Goal: Feedback & Contribution: Submit feedback/report problem

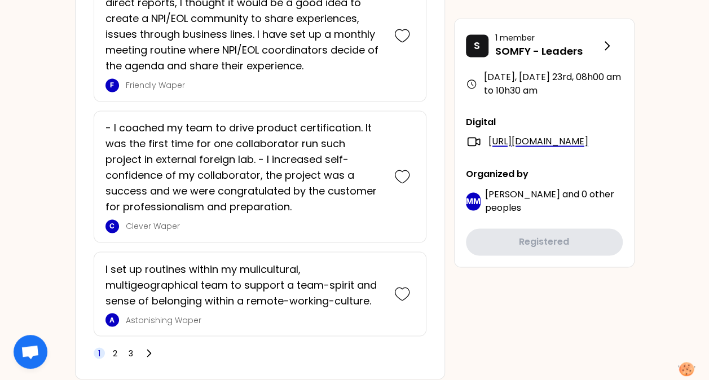
scroll to position [2952, 0]
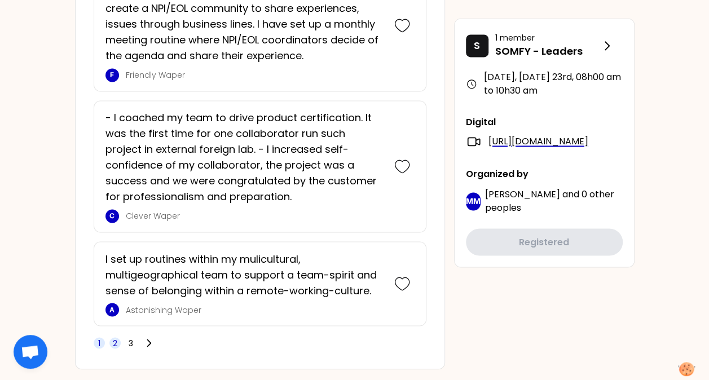
click at [113, 337] on span "2" at bounding box center [115, 342] width 5 height 11
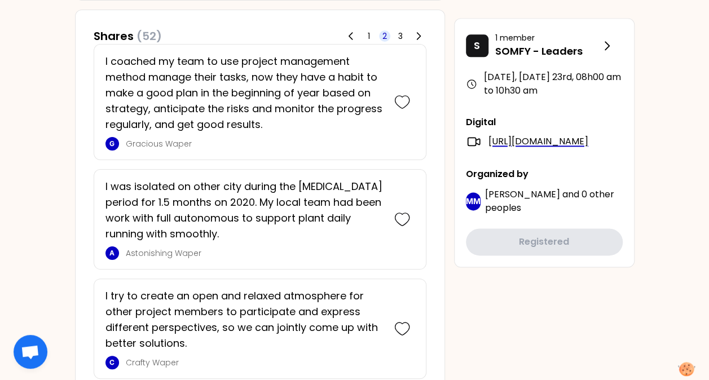
scroll to position [673, 0]
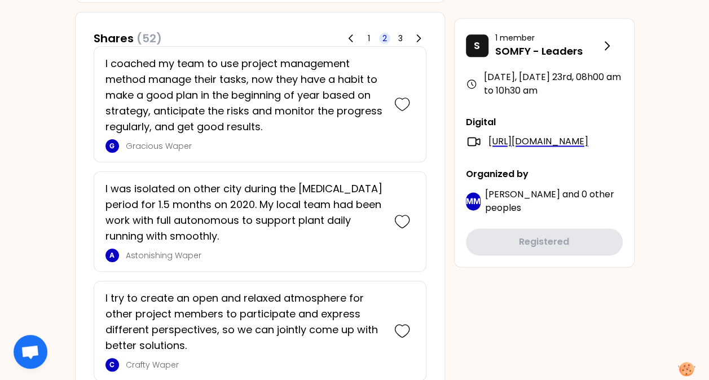
click at [296, 281] on div "I try to create an open and relaxed atmosphere for other project members to par…" at bounding box center [260, 331] width 333 height 100
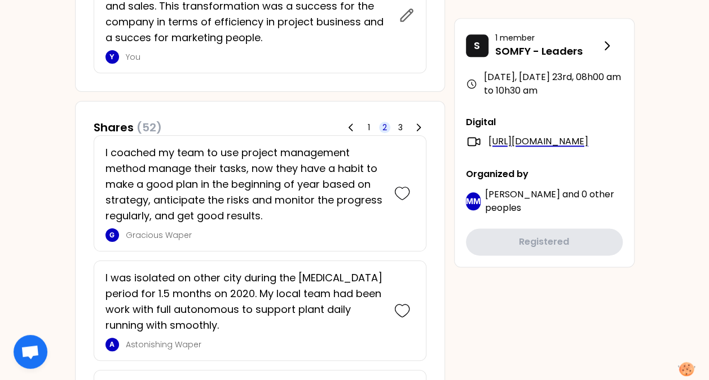
scroll to position [582, 0]
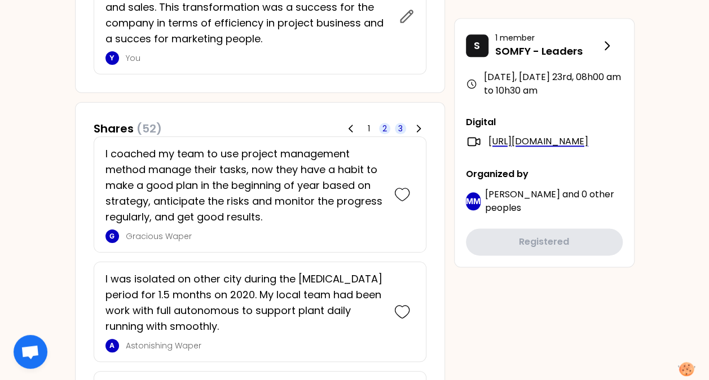
click at [400, 131] on span "3" at bounding box center [400, 128] width 5 height 11
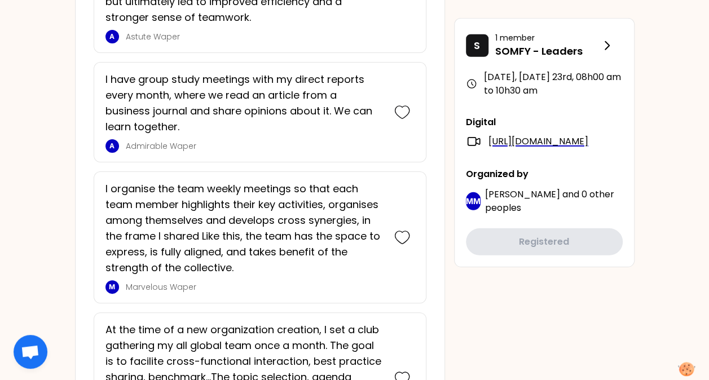
scroll to position [1599, 0]
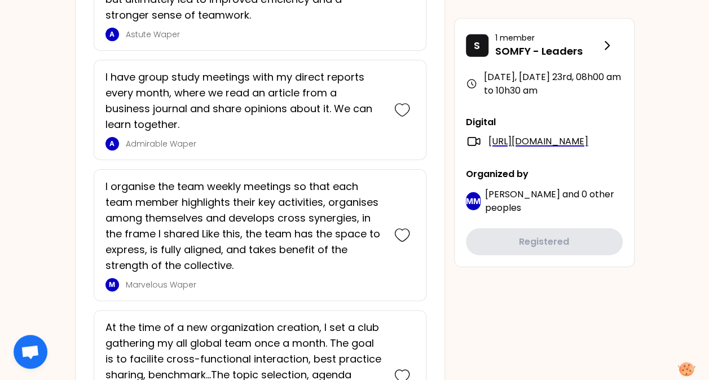
click at [301, 169] on div "I organise the team weekly meetings so that each team member highlights their k…" at bounding box center [260, 235] width 333 height 132
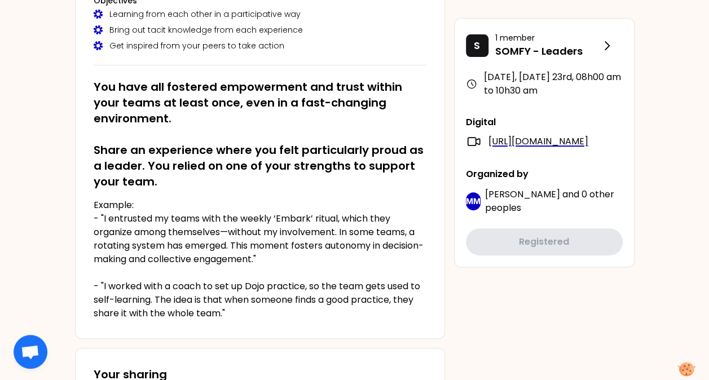
scroll to position [222, 0]
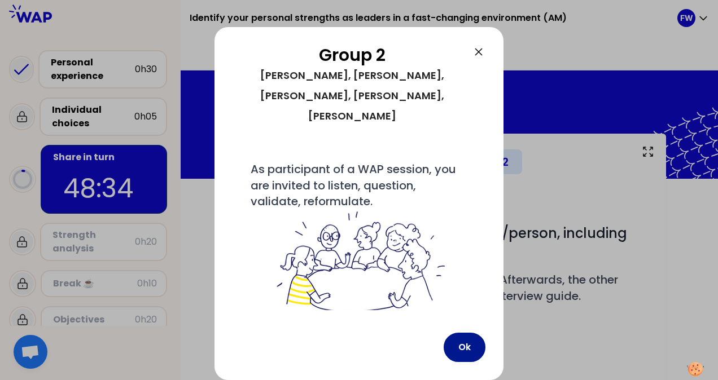
click at [459, 344] on button "Ok" at bounding box center [465, 347] width 42 height 29
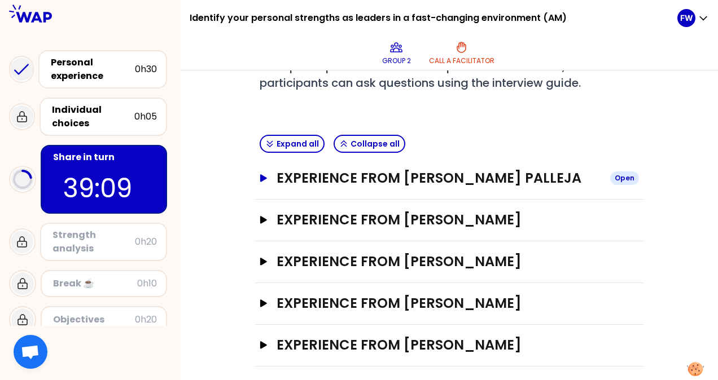
scroll to position [219, 0]
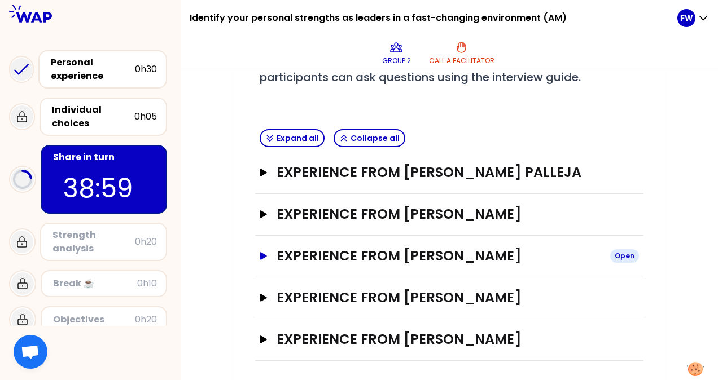
click at [264, 255] on icon "button" at bounding box center [263, 255] width 7 height 7
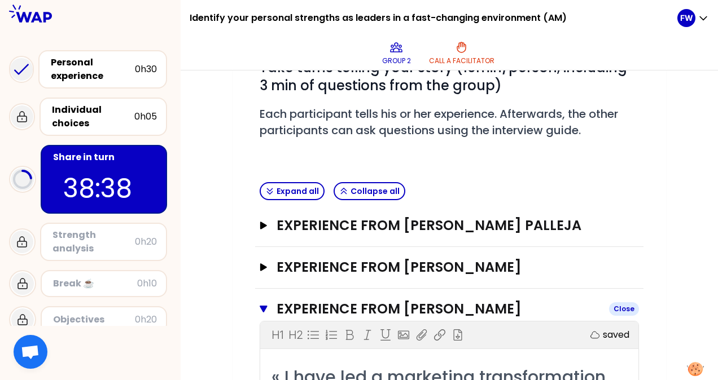
scroll to position [166, 0]
click at [262, 266] on icon "button" at bounding box center [263, 267] width 7 height 7
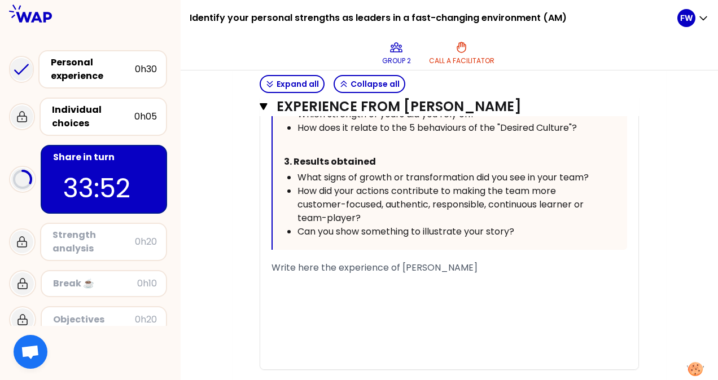
scroll to position [722, 0]
click at [361, 267] on span "Write here the experience of [PERSON_NAME]" at bounding box center [374, 268] width 206 height 13
drag, startPoint x: 479, startPoint y: 269, endPoint x: 251, endPoint y: 271, distance: 228.0
click at [251, 271] on div "My group number: 2 Objectives # Take turns telling your story (10min/person, in…" at bounding box center [448, 305] width 433 height 1788
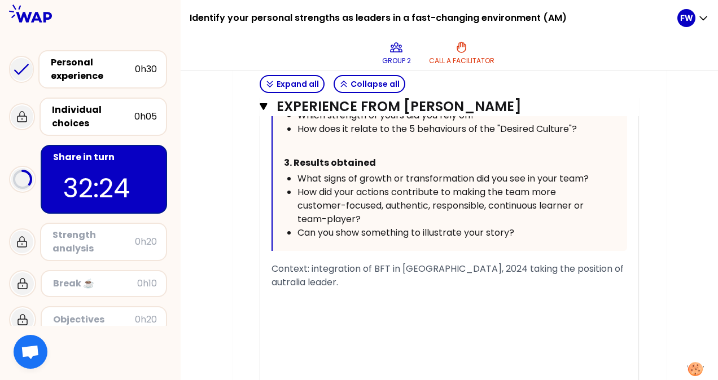
click at [319, 280] on div "Context: integration of BFT in [GEOGRAPHIC_DATA], 2024 taking the position of a…" at bounding box center [448, 275] width 355 height 27
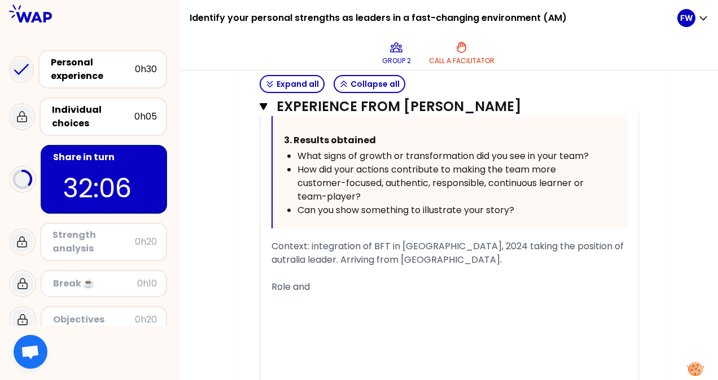
scroll to position [745, 0]
click at [352, 283] on span "Role and actions: giving more voice to people" at bounding box center [371, 286] width 201 height 13
click at [407, 301] on div "giving more voice to people" at bounding box center [448, 301] width 355 height 14
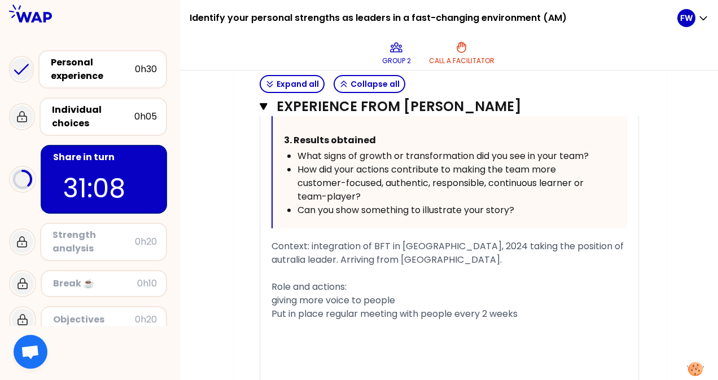
click at [430, 297] on div "giving more voice to people" at bounding box center [448, 301] width 355 height 14
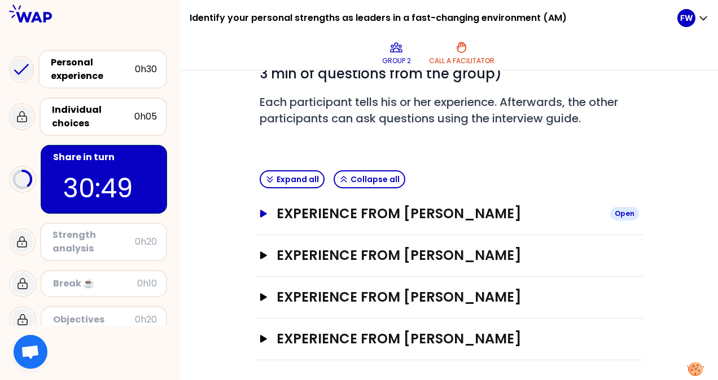
click at [624, 213] on div "Open" at bounding box center [624, 214] width 29 height 14
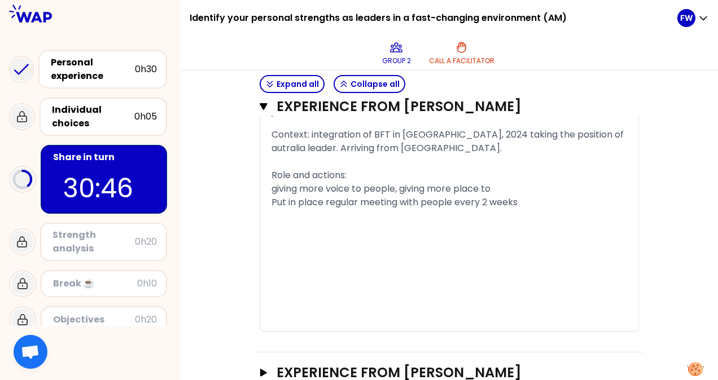
scroll to position [815, 0]
click at [515, 184] on div "giving more voice to people, giving more place to" at bounding box center [448, 189] width 355 height 14
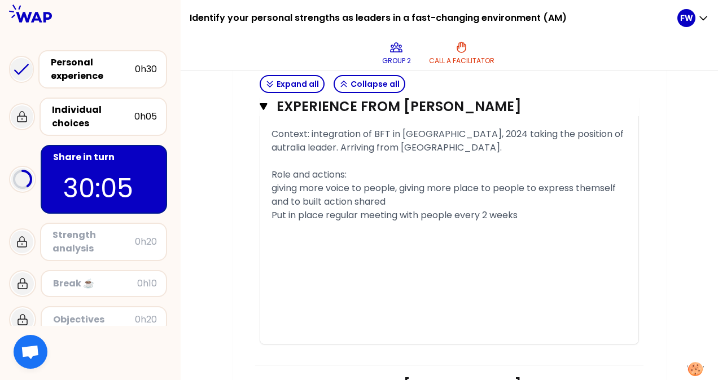
click at [354, 197] on span "giving more voice to people, giving more place to people to express themself an…" at bounding box center [444, 195] width 346 height 27
click at [372, 202] on div "giving more voice to people, giving more place to people to express themself an…" at bounding box center [448, 195] width 355 height 27
click at [526, 213] on div "Put in place regular meeting with people every 2 weeks" at bounding box center [448, 216] width 355 height 14
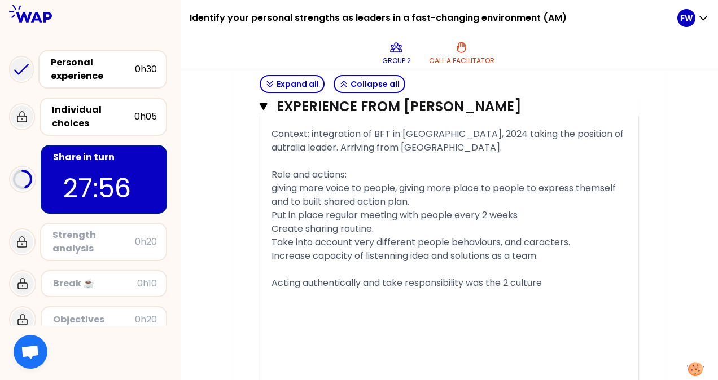
click at [515, 282] on span "Acting authentically and take responsibility was the 2 culture" at bounding box center [406, 282] width 270 height 13
click at [614, 282] on span "Acting authentically and take responsibility was the 2 very interesting culture" at bounding box center [442, 282] width 343 height 13
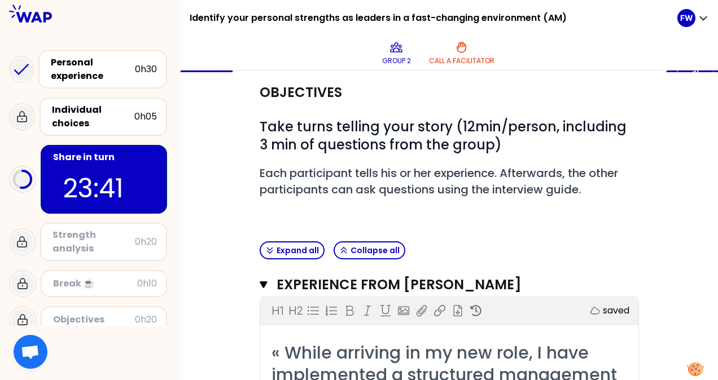
scroll to position [106, 0]
click at [264, 279] on button "Experience from [PERSON_NAME] Close" at bounding box center [449, 285] width 379 height 18
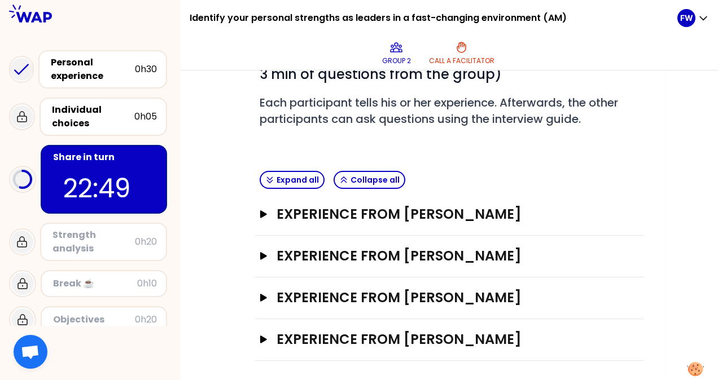
scroll to position [0, 0]
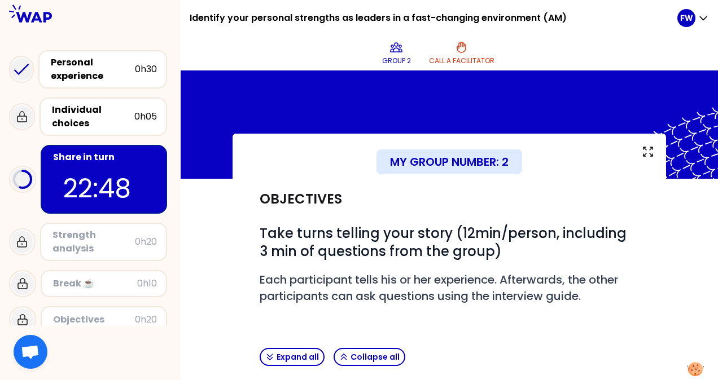
click at [450, 144] on div "My group number: 2 Objectives # Take turns telling your story (12min/person, in…" at bounding box center [448, 347] width 433 height 427
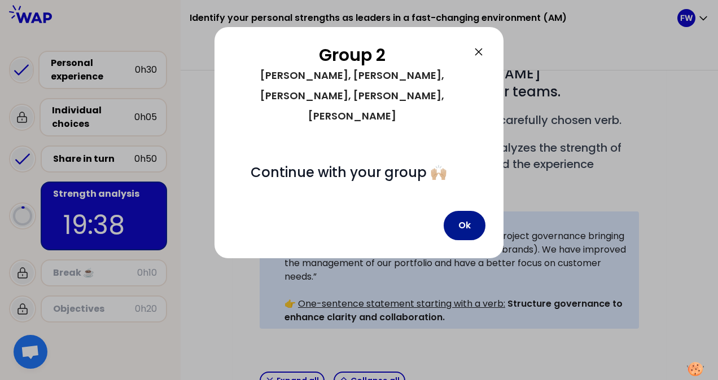
click at [466, 211] on button "Ok" at bounding box center [465, 225] width 42 height 29
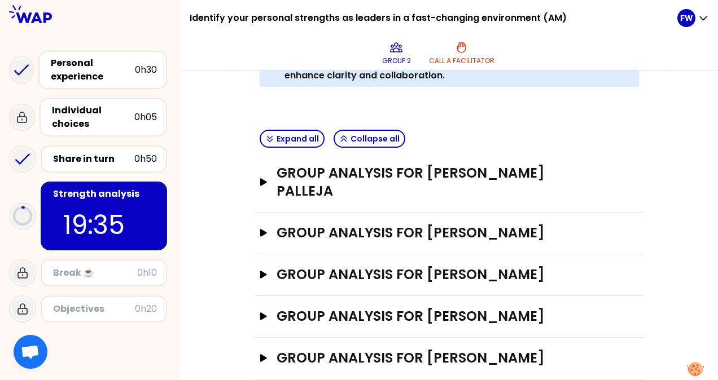
scroll to position [420, 0]
click at [264, 178] on icon "button" at bounding box center [263, 181] width 7 height 7
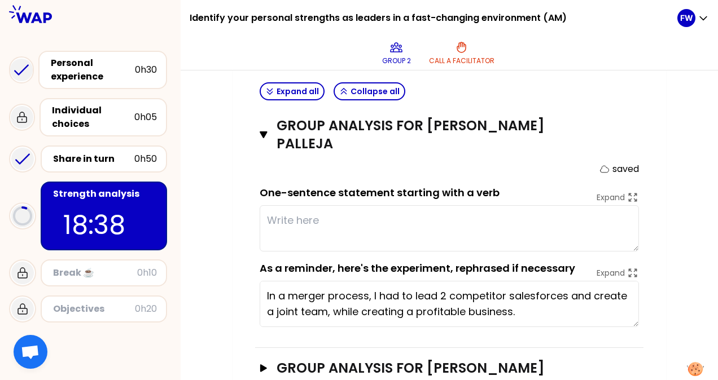
scroll to position [467, 0]
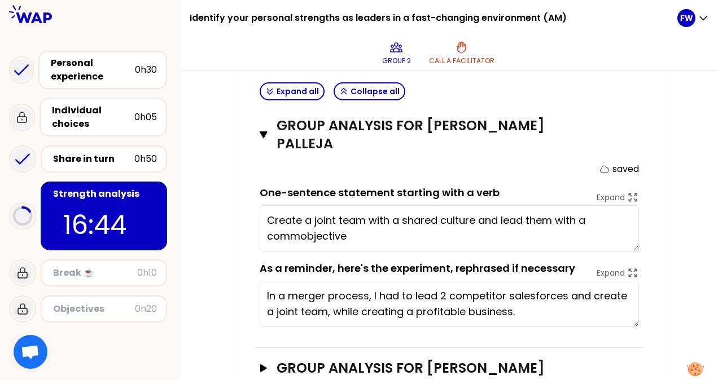
type textarea "Create a joint team with a shared culture and lead them with a common objective"
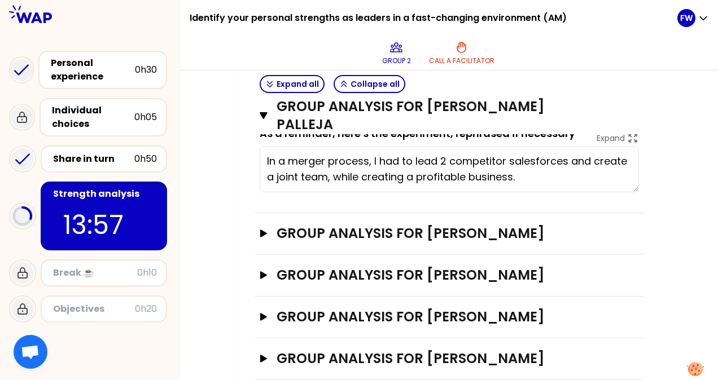
scroll to position [602, 0]
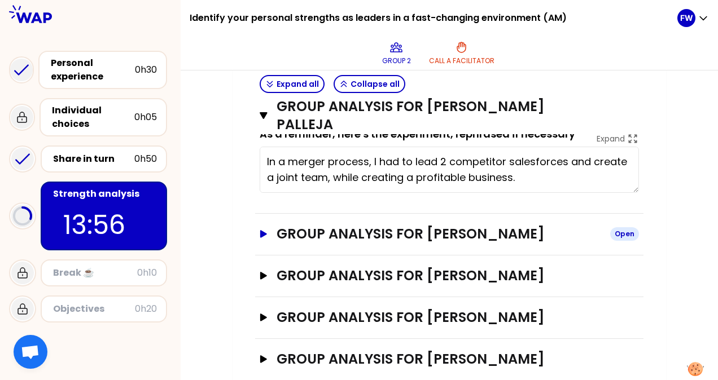
click at [265, 230] on icon "button" at bounding box center [263, 233] width 7 height 7
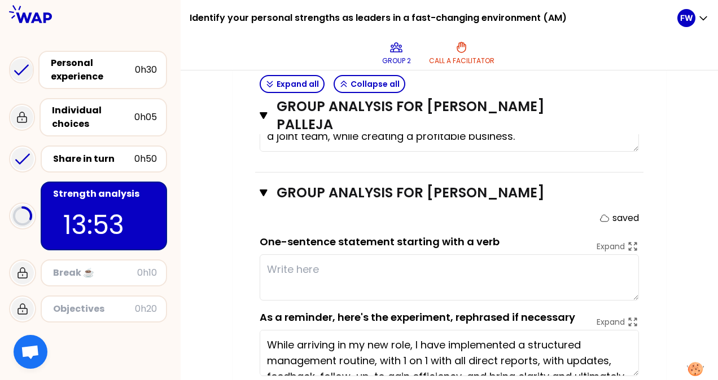
scroll to position [643, 0]
click at [442, 264] on textarea at bounding box center [449, 277] width 379 height 46
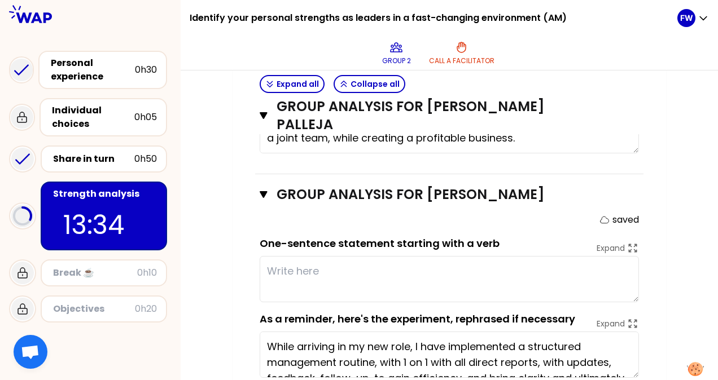
scroll to position [644, 0]
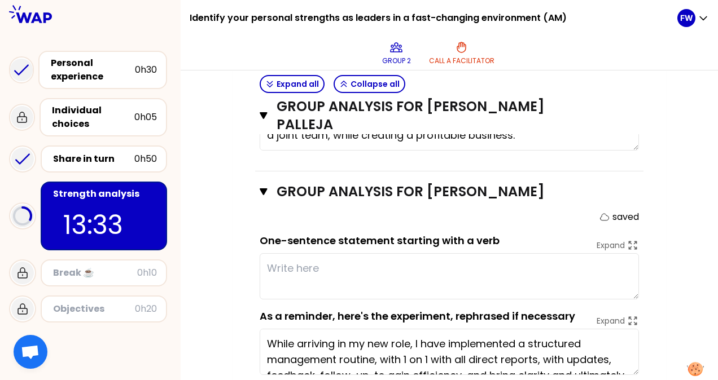
click at [319, 253] on textarea at bounding box center [449, 276] width 379 height 46
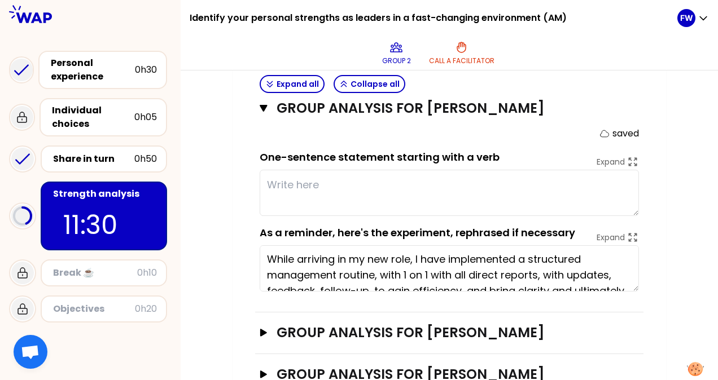
scroll to position [0, 0]
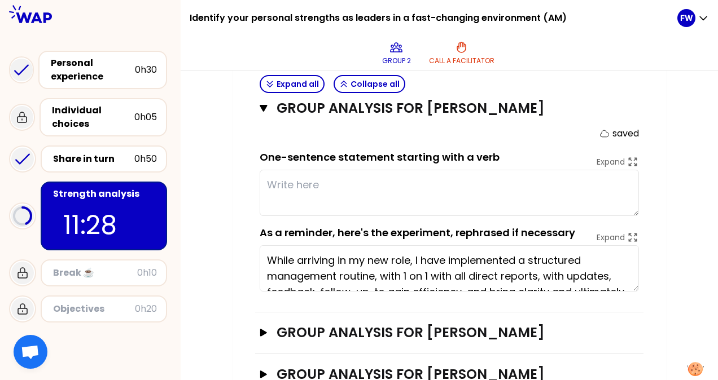
click at [323, 170] on textarea at bounding box center [449, 193] width 379 height 46
click at [328, 170] on textarea at bounding box center [449, 193] width 379 height 46
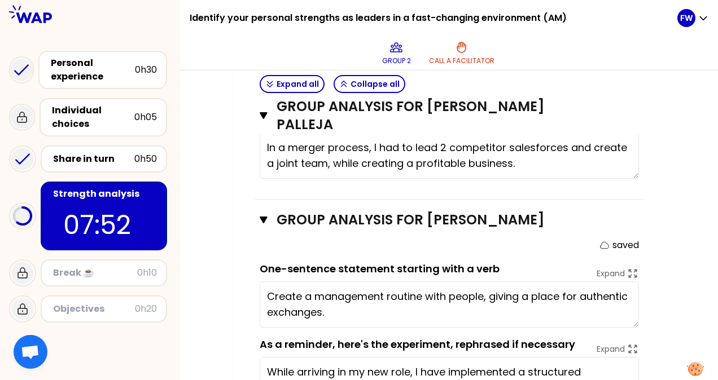
scroll to position [616, 0]
type textarea "Create a management routine with people, giving a place for authentic exchanges."
click at [229, 212] on div "My group number: 2 Objectives # As a group, identify the strength behind each e…" at bounding box center [449, 45] width 537 height 1054
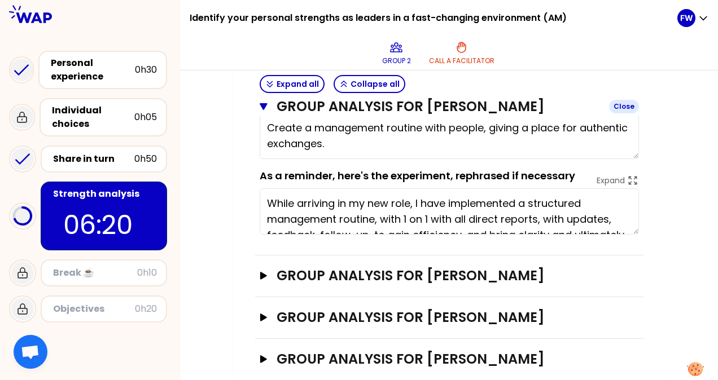
scroll to position [784, 0]
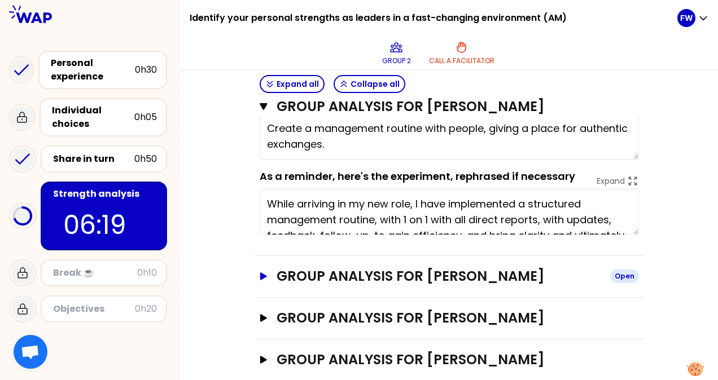
click at [264, 273] on icon "button" at bounding box center [263, 277] width 9 height 8
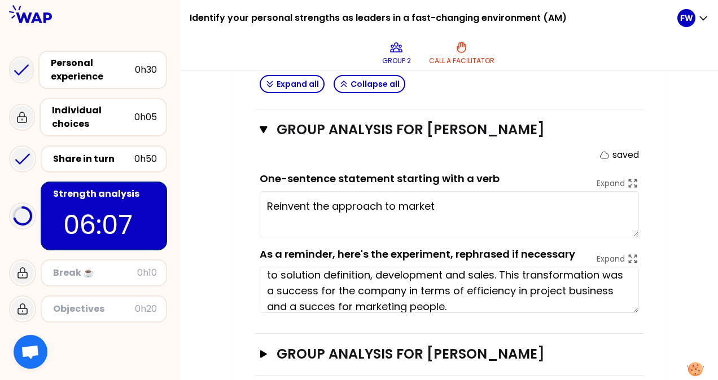
scroll to position [32, 0]
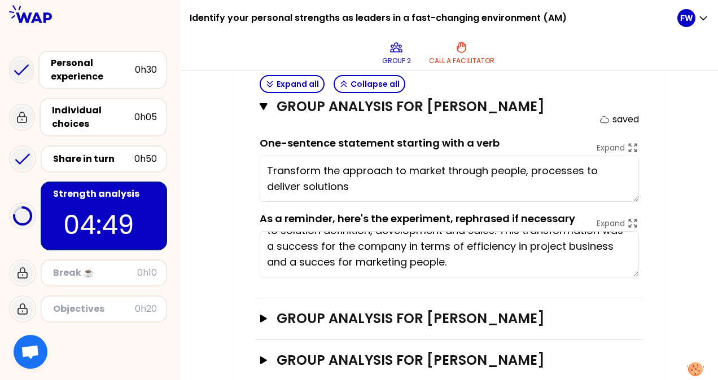
type textarea "Transform the approach to market through people, processes to deliver solutions."
click at [262, 315] on icon "button" at bounding box center [263, 318] width 7 height 7
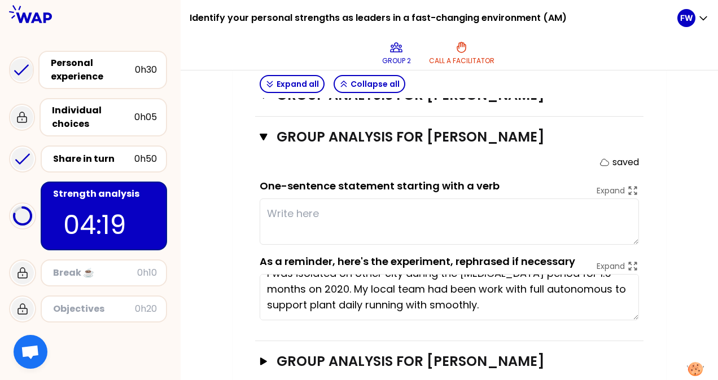
scroll to position [0, 0]
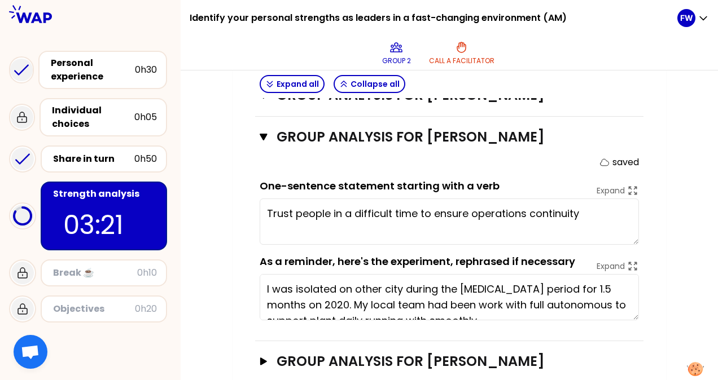
type textarea "Trust people in a difficult time to ensure operations continuity."
click at [263, 358] on icon "button" at bounding box center [263, 361] width 7 height 7
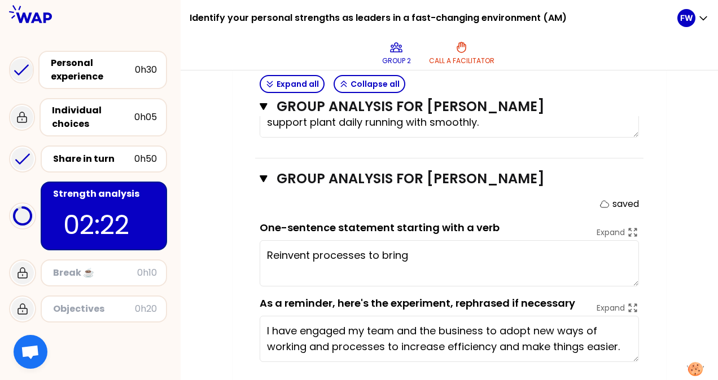
scroll to position [1329, 0]
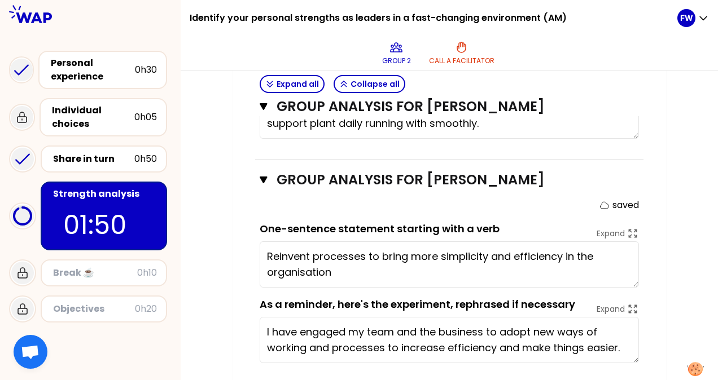
type textarea "Reinvent processes to bring more simplicity and efficiency in the organisation."
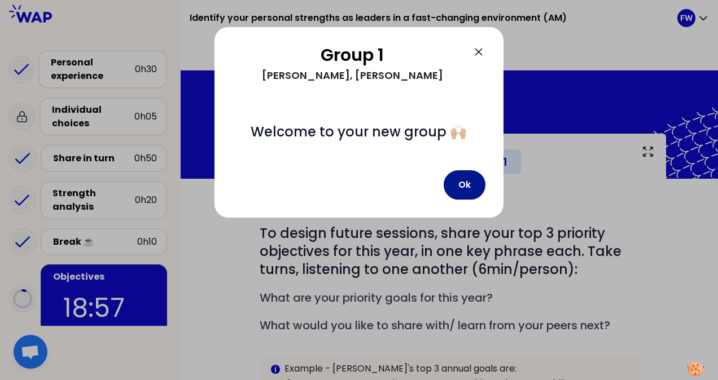
click at [463, 183] on button "Ok" at bounding box center [465, 184] width 42 height 29
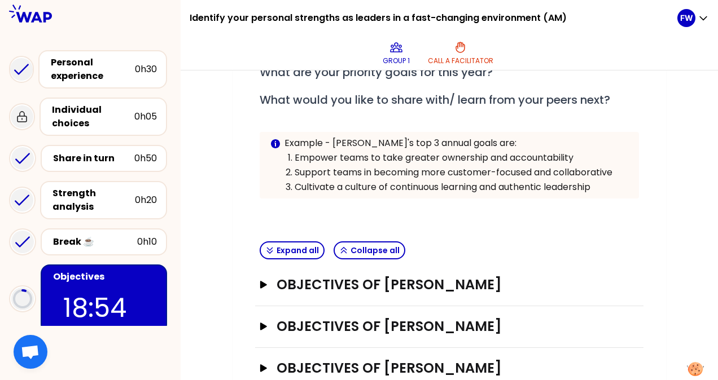
scroll to position [254, 0]
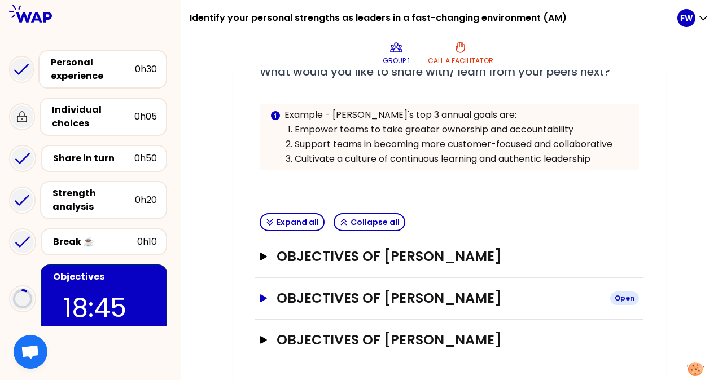
click at [261, 295] on icon "button" at bounding box center [263, 298] width 7 height 7
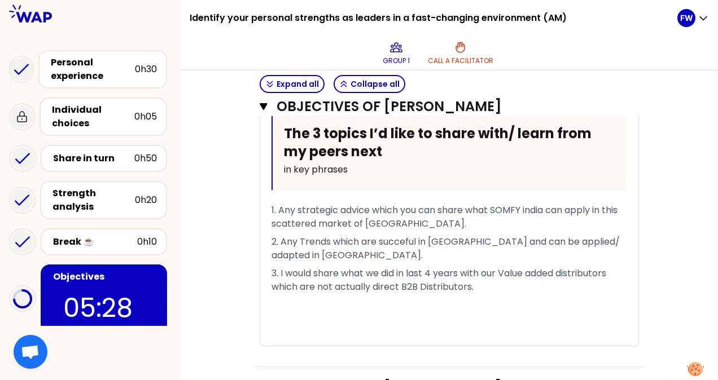
scroll to position [741, 0]
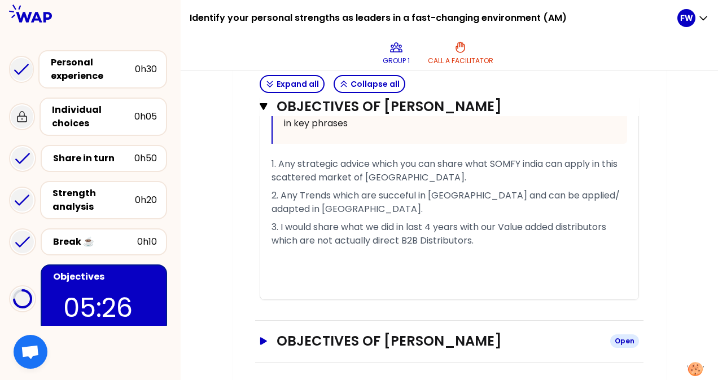
click at [264, 339] on icon "button" at bounding box center [263, 341] width 9 height 8
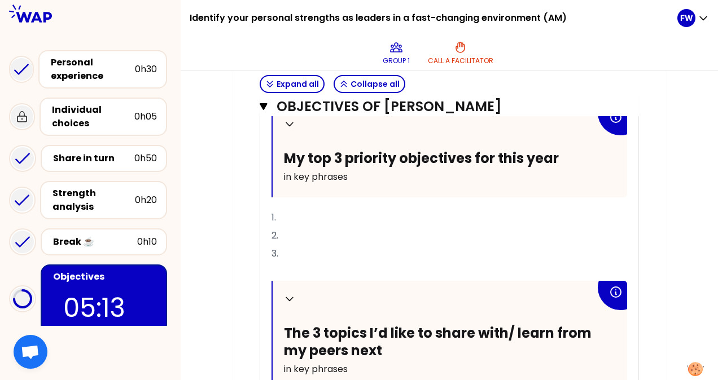
scroll to position [1028, 0]
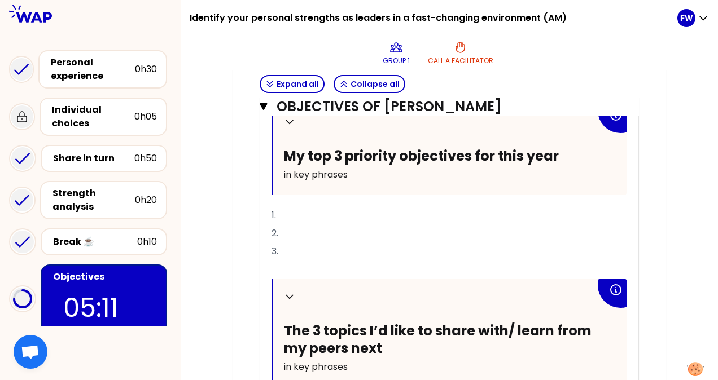
click at [305, 207] on p "1." at bounding box center [448, 216] width 355 height 18
click at [367, 210] on span "1. Define strategic pla for Vertivalization" at bounding box center [358, 215] width 175 height 13
click at [330, 227] on p "2." at bounding box center [448, 234] width 355 height 18
click at [466, 212] on p "1. Define strategic plan for Vertivalization" at bounding box center [448, 216] width 355 height 18
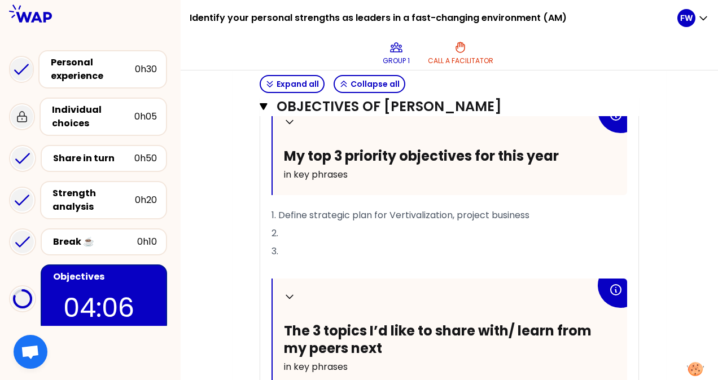
click at [323, 225] on p "2." at bounding box center [448, 234] width 355 height 18
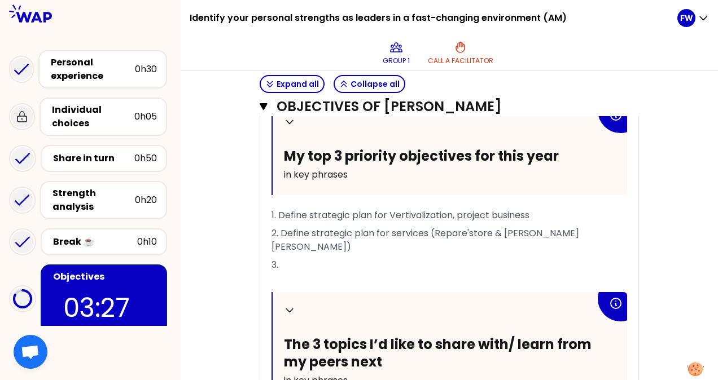
click at [301, 256] on p "3." at bounding box center [448, 265] width 355 height 18
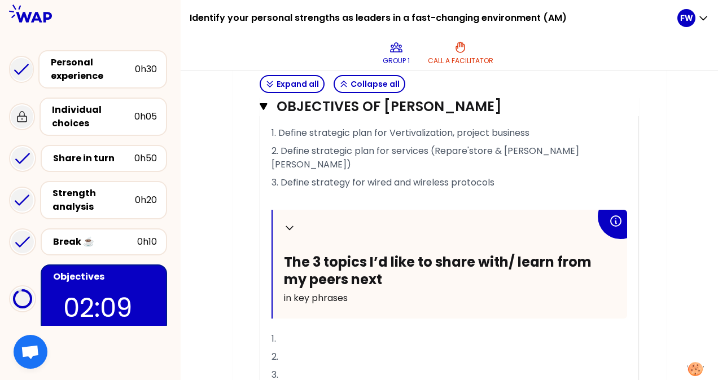
scroll to position [1110, 0]
click at [538, 126] on p "1. Define strategic plan for Vertivalization, project business" at bounding box center [448, 133] width 355 height 18
click at [304, 330] on p "1." at bounding box center [448, 339] width 355 height 18
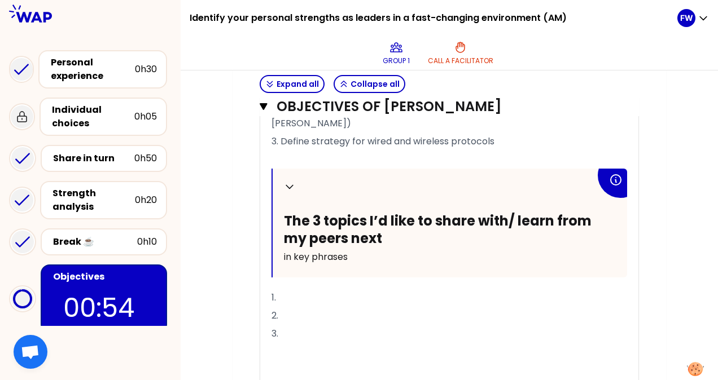
scroll to position [1151, 0]
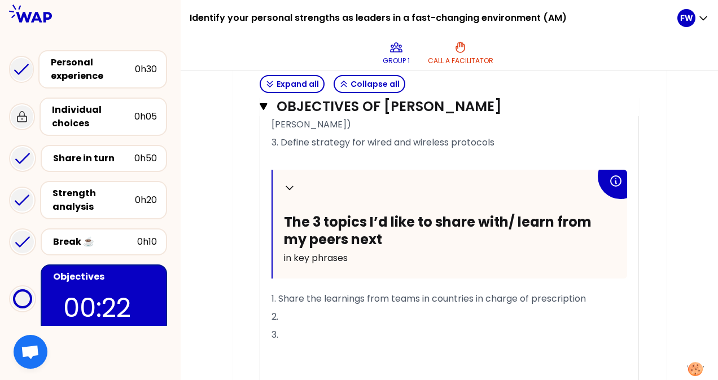
click at [321, 308] on p "2." at bounding box center [448, 317] width 355 height 18
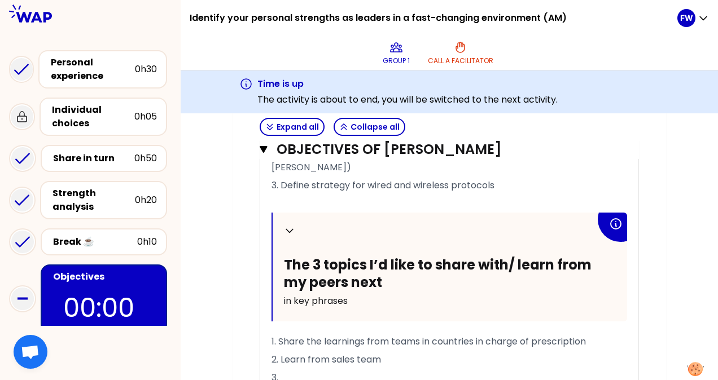
click at [305, 353] on span "2. Learn from sales team" at bounding box center [325, 359] width 109 height 13
click at [315, 369] on p "3." at bounding box center [448, 378] width 355 height 18
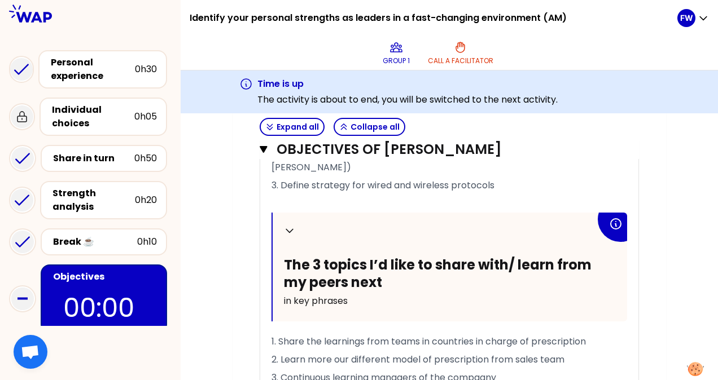
click at [578, 351] on p "2. Learn more our different model of prescription from sales team" at bounding box center [448, 360] width 355 height 18
click at [491, 371] on span "3. Continuous learning managers of the compagny" at bounding box center [383, 377] width 225 height 13
click at [532, 369] on p "3. Continuous learning managers of the company" at bounding box center [448, 378] width 355 height 18
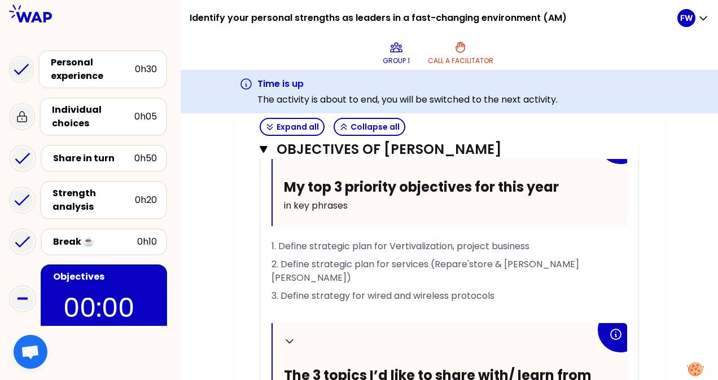
scroll to position [1039, 0]
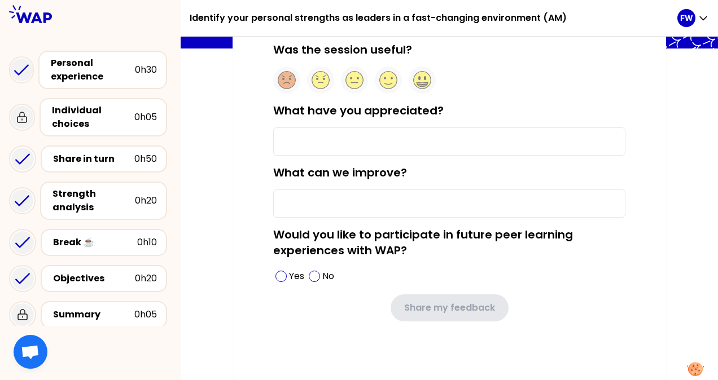
type input "easy participation"
type input "too short time in working group"
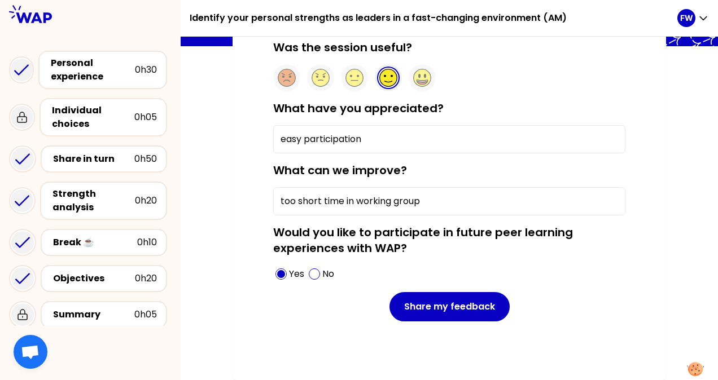
scroll to position [98, 0]
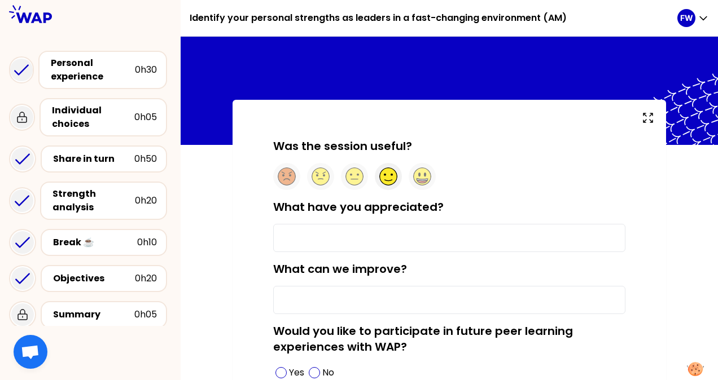
click at [392, 181] on circle at bounding box center [388, 176] width 17 height 17
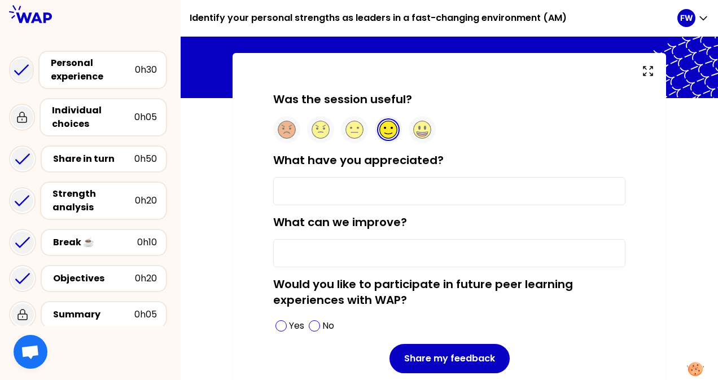
scroll to position [46, 0]
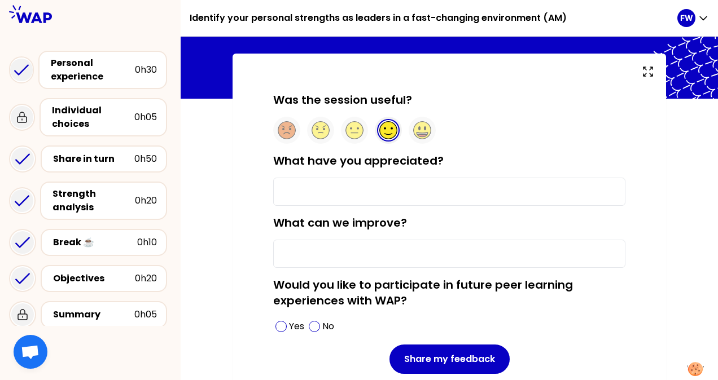
click at [321, 191] on input "What have you appreciated?" at bounding box center [449, 192] width 352 height 28
type input "p"
type input "easy participation"
click at [298, 252] on input "What can we improve?" at bounding box center [449, 254] width 352 height 28
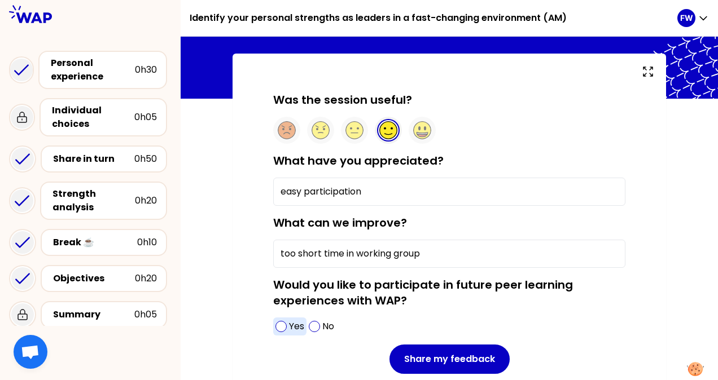
type input "too short time in working group"
click at [279, 328] on span at bounding box center [280, 326] width 11 height 11
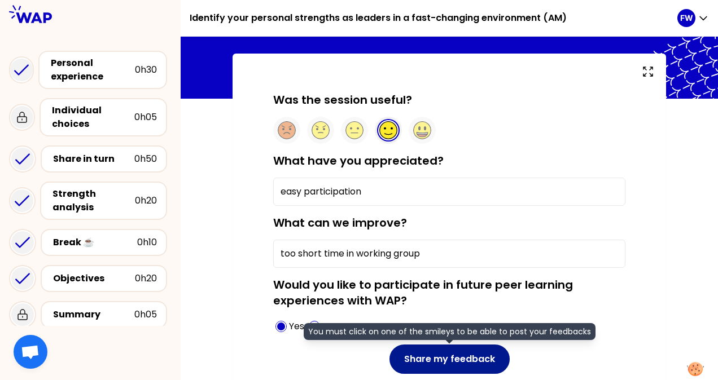
click at [455, 363] on button "Share my feedback" at bounding box center [449, 359] width 120 height 29
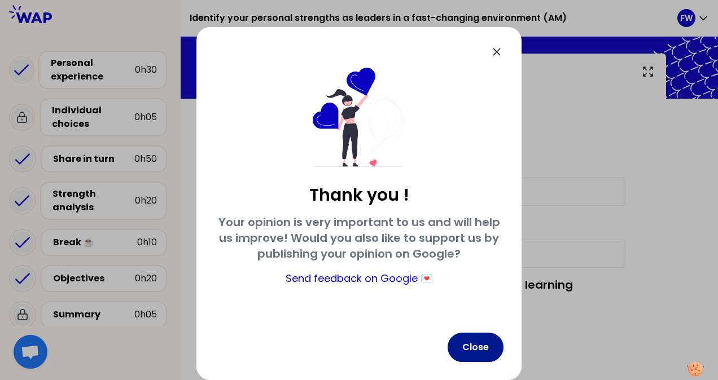
click at [480, 347] on button "Close" at bounding box center [475, 347] width 56 height 29
